Goal: Task Accomplishment & Management: Complete application form

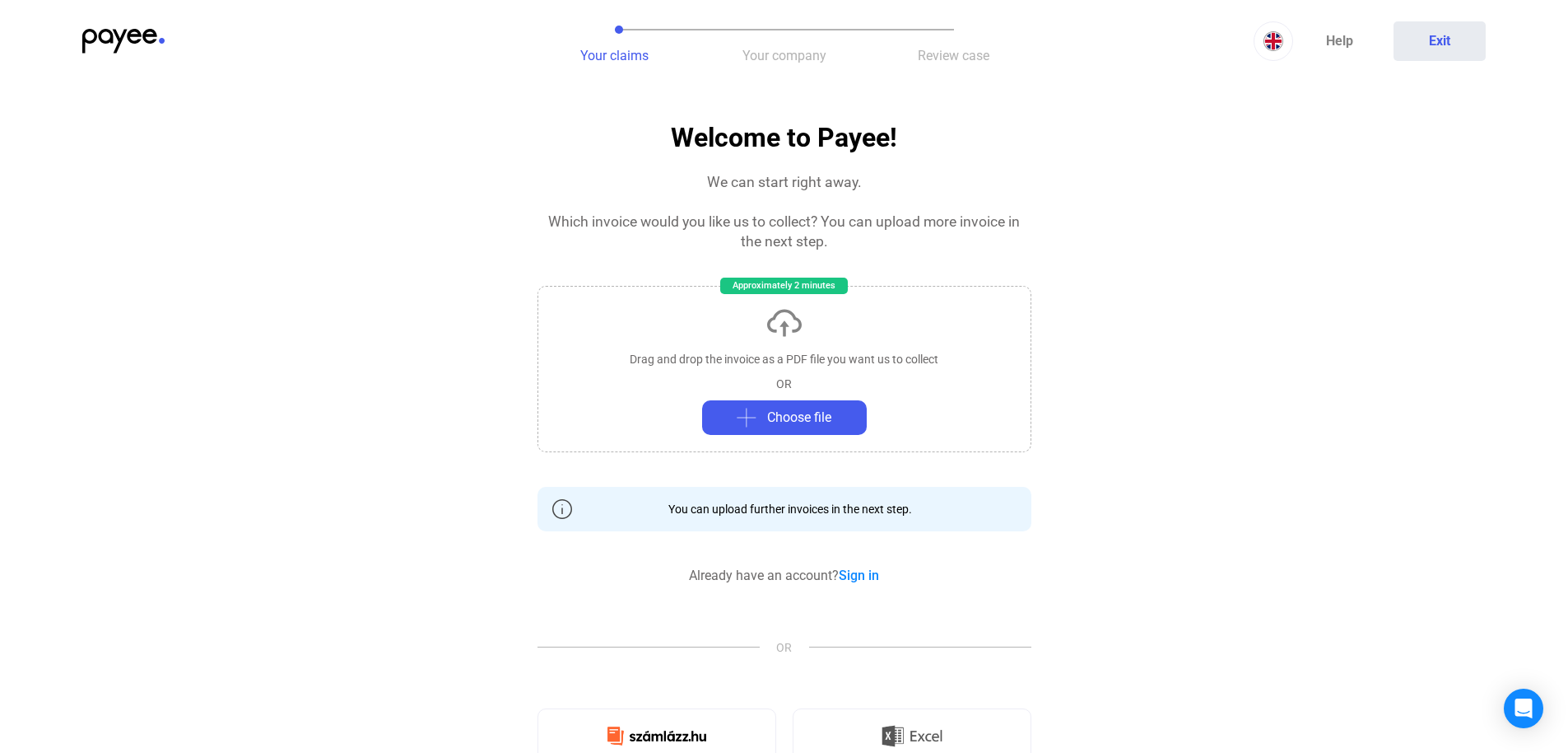
click at [441, 149] on app-invoice "Welcome to Payee! We can start right away. Which invoice would you like us to c…" at bounding box center [784, 753] width 1568 height 1259
click at [819, 63] on button "Your company" at bounding box center [785, 41] width 170 height 82
click at [511, 151] on app-invoice "Welcome to Payee! We can start right away. Which invoice would you like us to c…" at bounding box center [784, 753] width 1568 height 1259
click at [189, 253] on app-invoice "Welcome to Payee! We can start right away. Which invoice would you like us to c…" at bounding box center [784, 753] width 1568 height 1259
click at [56, 230] on app-invoice "Welcome to Payee! We can start right away. Which invoice would you like us to c…" at bounding box center [784, 753] width 1568 height 1259
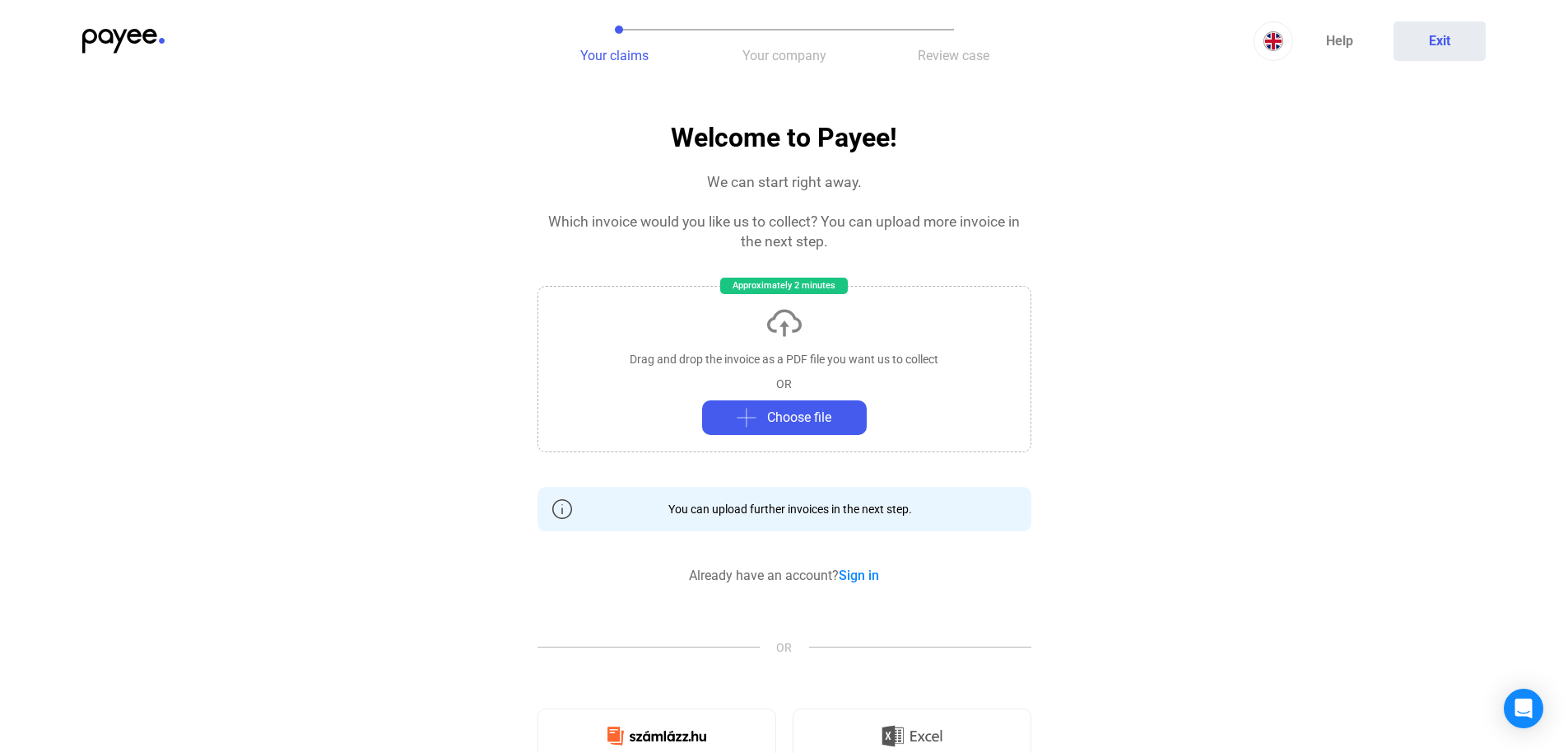
click at [106, 34] on img at bounding box center [123, 41] width 82 height 24
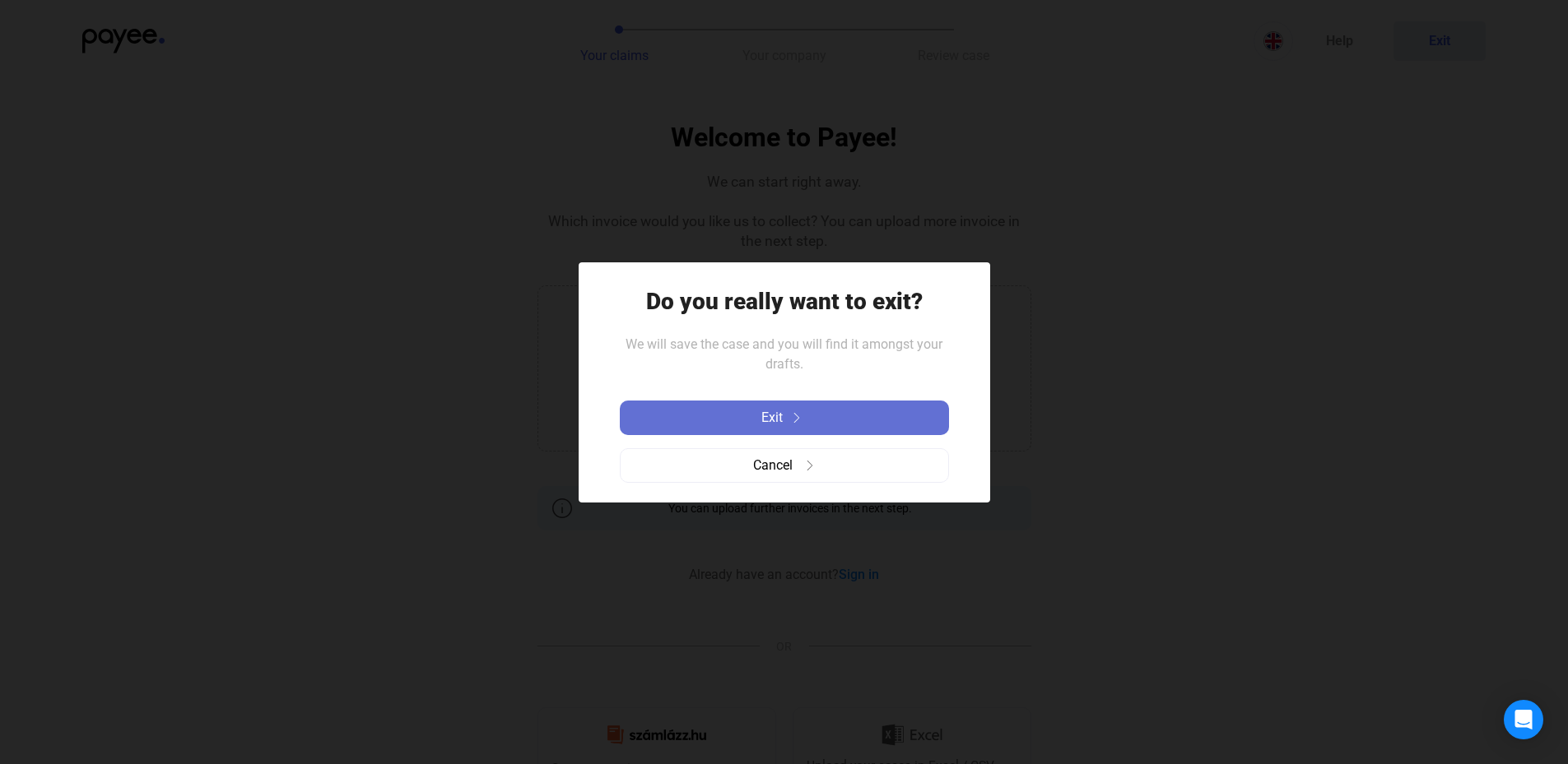
click at [800, 425] on div "Exit" at bounding box center [785, 418] width 320 height 19
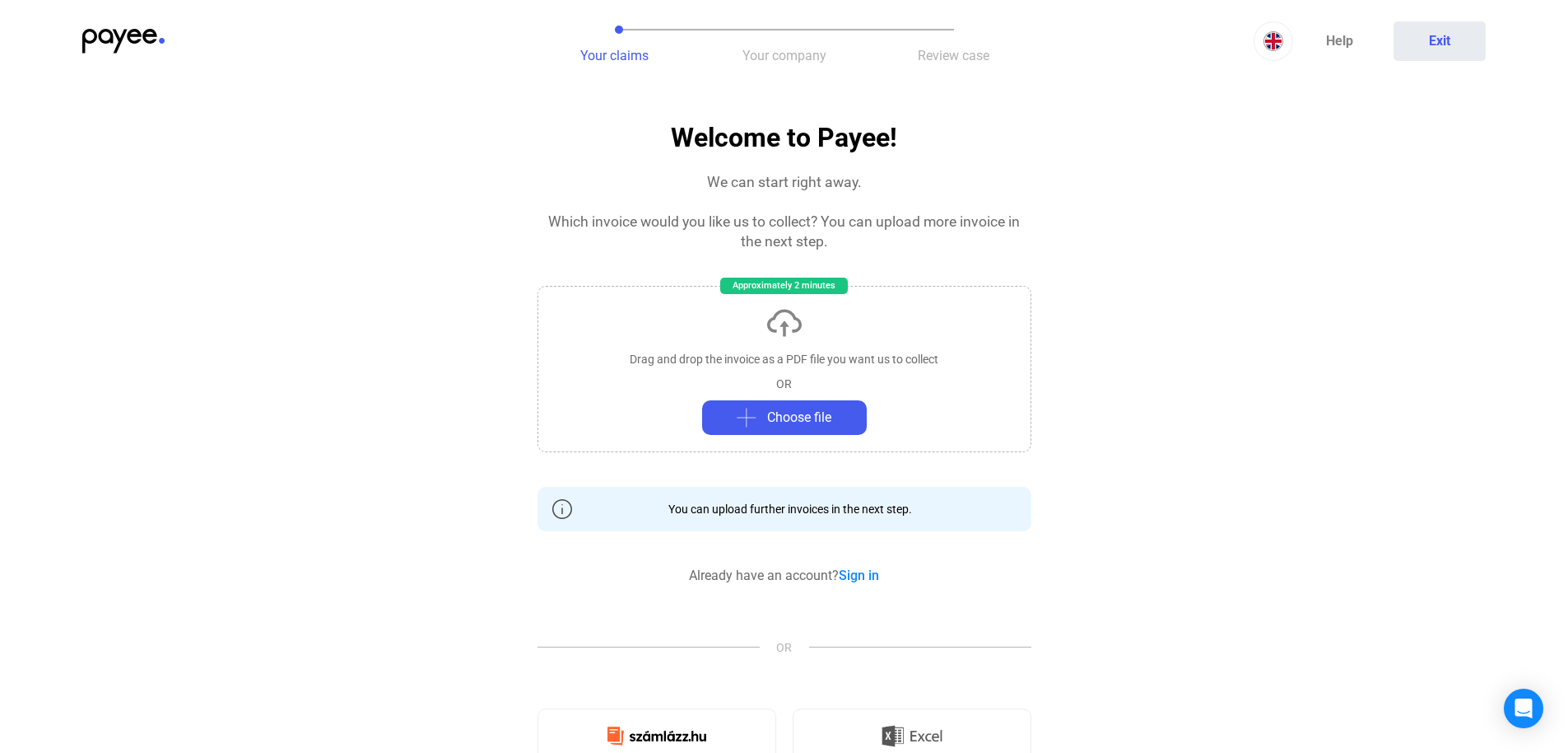
click at [1149, 193] on app-invoice "Welcome to Payee! We can start right away. Which invoice would you like us to c…" at bounding box center [784, 753] width 1568 height 1259
click at [1202, 180] on app-invoice "Welcome to Payee! We can start right away. Which invoice would you like us to c…" at bounding box center [784, 753] width 1568 height 1259
